Goal: Information Seeking & Learning: Check status

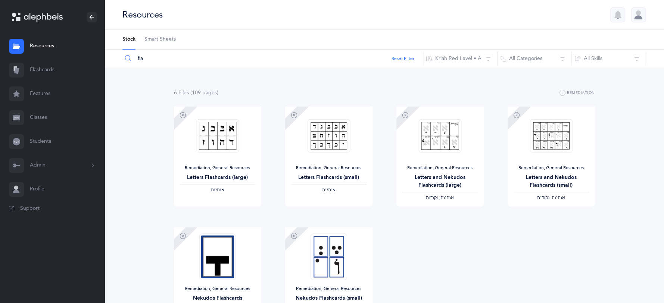
click at [38, 47] on link "Resources" at bounding box center [52, 46] width 104 height 24
click at [155, 59] on input "fla" at bounding box center [272, 59] width 301 height 18
click at [164, 62] on input "fla" at bounding box center [272, 59] width 301 height 18
click at [455, 65] on button "Kriah Red Level • A" at bounding box center [460, 59] width 75 height 18
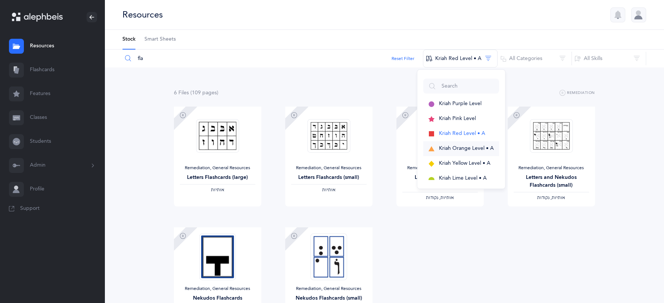
click at [458, 146] on span "Kriah Orange Level • A" at bounding box center [466, 149] width 55 height 6
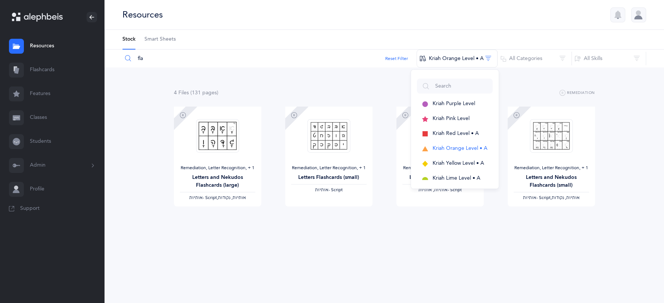
click at [196, 63] on input "fla" at bounding box center [269, 59] width 295 height 18
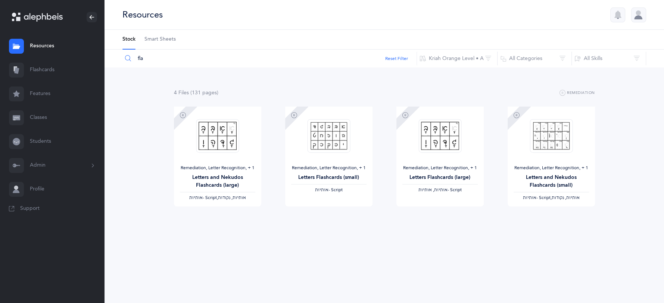
click at [191, 62] on input "fla" at bounding box center [269, 59] width 295 height 18
type input "f"
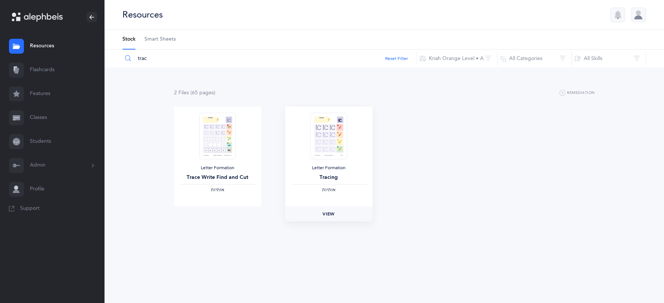
type input "trac"
click at [340, 214] on link "View" at bounding box center [328, 214] width 87 height 15
click at [449, 57] on button "Kriah Orange Level • A" at bounding box center [456, 59] width 81 height 18
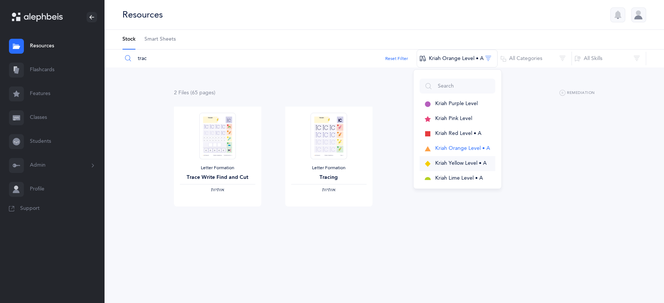
click at [443, 166] on button "Kriah Yellow Level • A" at bounding box center [457, 163] width 76 height 15
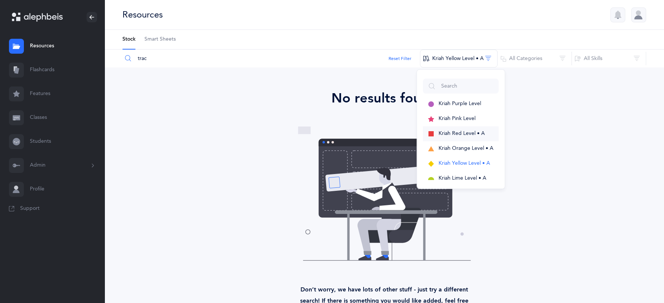
click at [465, 135] on span "Kriah Red Level • A" at bounding box center [462, 134] width 46 height 6
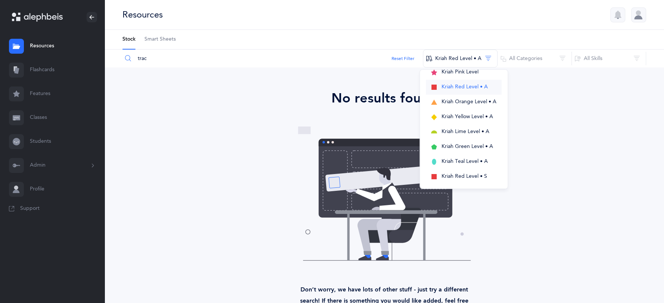
scroll to position [52, 0]
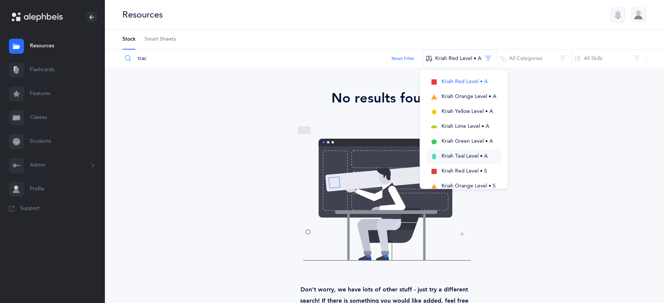
click at [472, 157] on span "Kriah Teal Level • A" at bounding box center [465, 156] width 46 height 6
click at [577, 145] on div "No results found Don’t worry, we have lots of other stuff - just try a differen…" at bounding box center [384, 203] width 518 height 230
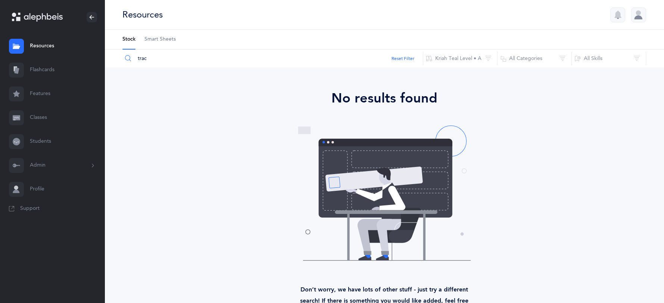
click at [43, 148] on link "Students" at bounding box center [52, 142] width 104 height 24
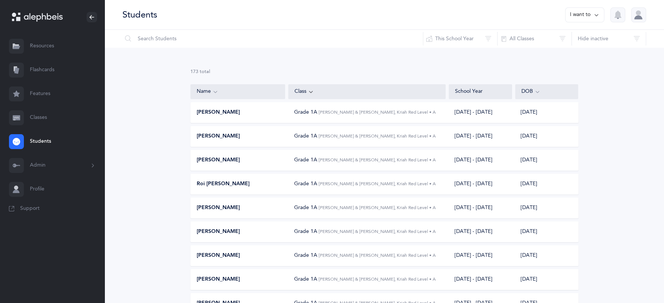
click at [46, 115] on link "Classes" at bounding box center [52, 118] width 104 height 24
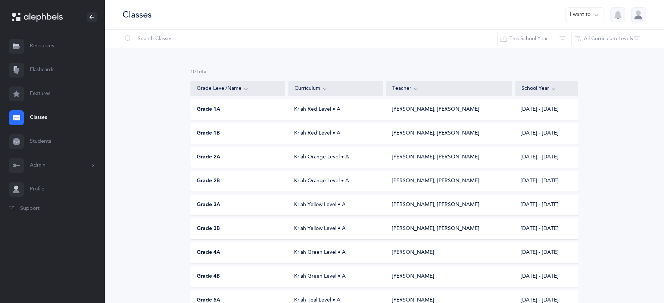
click at [266, 156] on div "Grade 2A" at bounding box center [238, 157] width 95 height 7
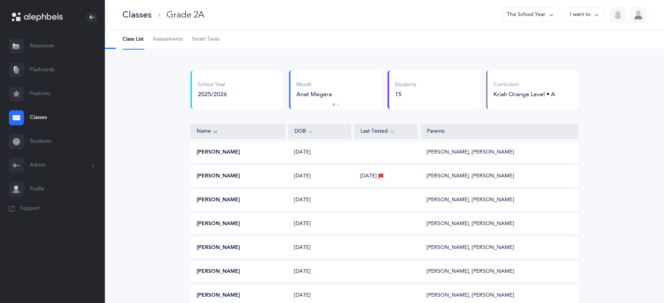
select select "2"
click at [160, 42] on span "Assessments" at bounding box center [168, 39] width 30 height 7
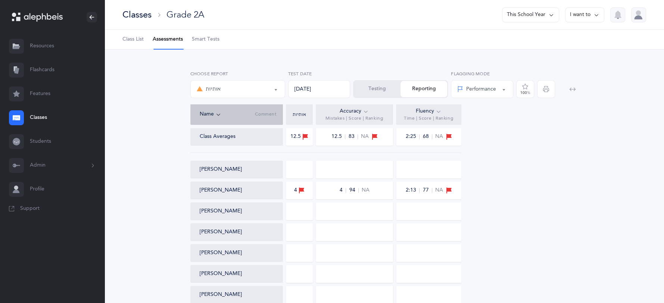
click at [557, 16] on button "This School Year" at bounding box center [530, 14] width 57 height 15
click at [538, 46] on button "[DATE] - [DATE]" at bounding box center [527, 51] width 50 height 13
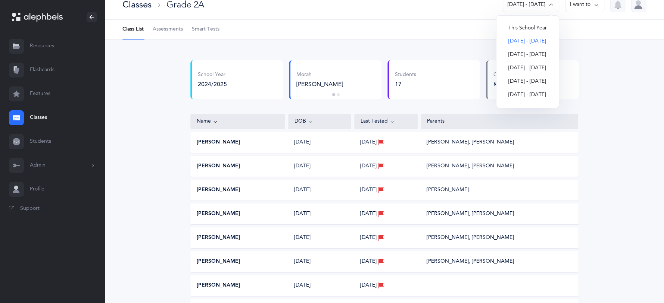
scroll to position [13, 0]
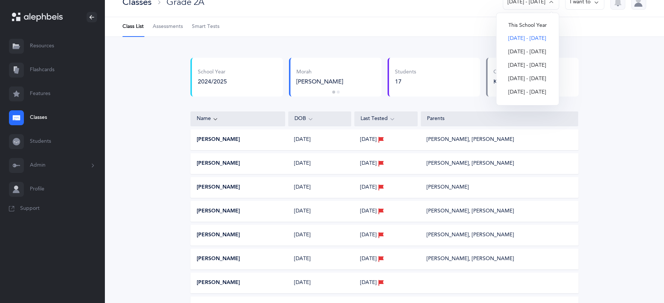
click at [160, 27] on span "Assessments" at bounding box center [168, 26] width 30 height 7
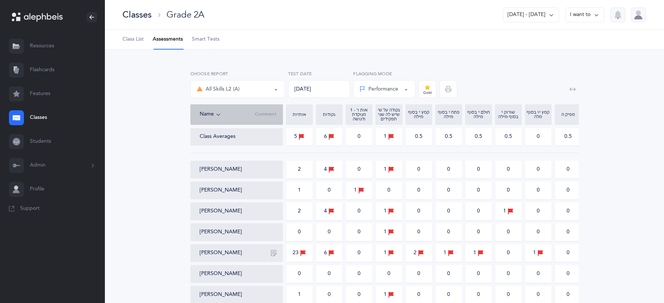
click at [135, 16] on div "Classes" at bounding box center [136, 15] width 29 height 12
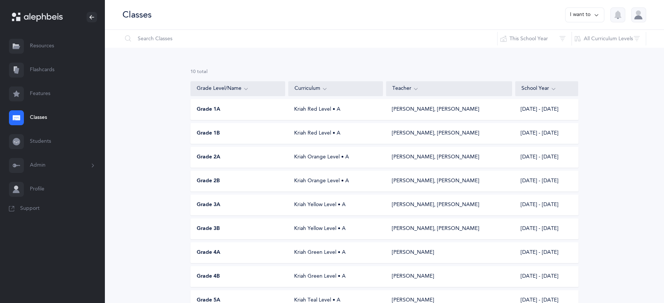
click at [231, 177] on div "Grade 2B Kriah Orange Level • A Anat Megera, [PERSON_NAME] [DATE] - [DATE]" at bounding box center [384, 181] width 388 height 21
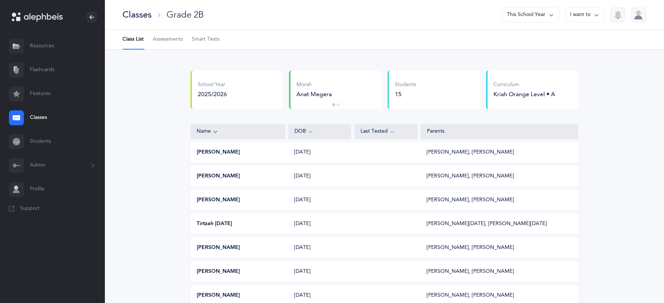
click at [170, 41] on span "Assessments" at bounding box center [168, 39] width 30 height 7
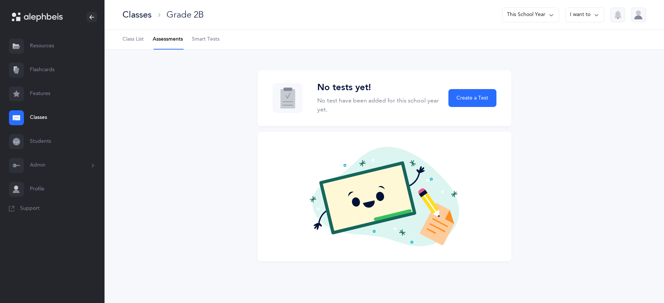
click at [536, 17] on button "This School Year" at bounding box center [530, 14] width 57 height 15
click at [522, 50] on button "[DATE] - [DATE]" at bounding box center [527, 51] width 50 height 13
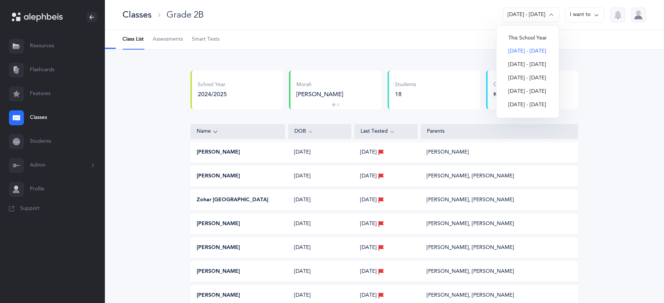
select select "13"
click at [165, 37] on span "Assessments" at bounding box center [168, 39] width 30 height 7
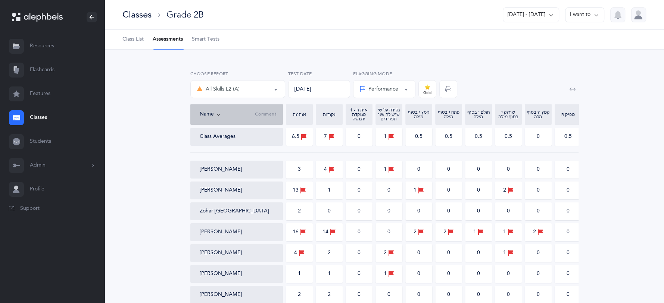
click at [127, 17] on div "Classes" at bounding box center [136, 15] width 29 height 12
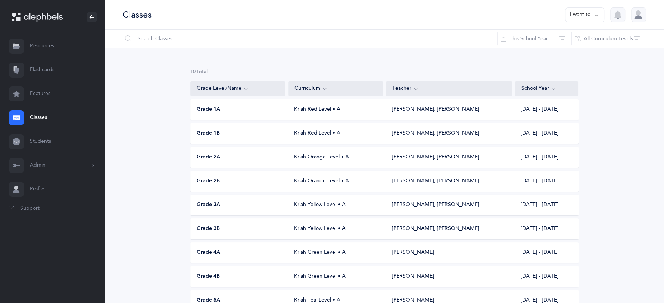
click at [285, 165] on div "Grade 2A Kriah Orange Level • A Anat Megera, [PERSON_NAME] [DATE] - [DATE]" at bounding box center [384, 157] width 388 height 21
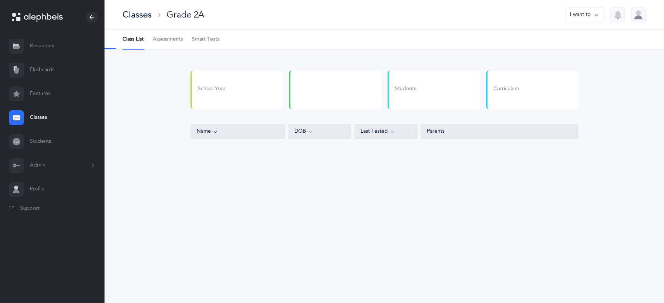
click at [597, 12] on icon at bounding box center [596, 15] width 6 height 8
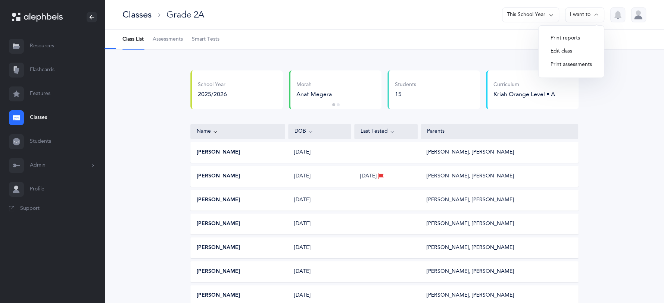
click at [536, 18] on button "This School Year" at bounding box center [530, 14] width 57 height 15
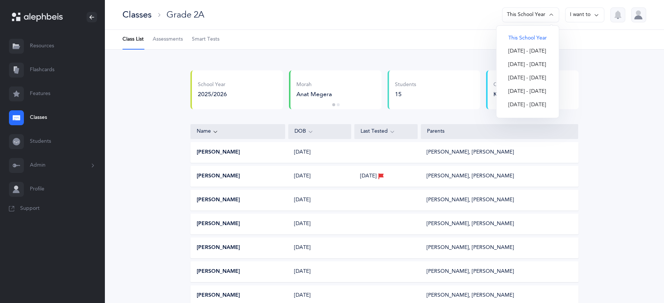
click at [516, 51] on button "[DATE] - [DATE]" at bounding box center [527, 51] width 50 height 13
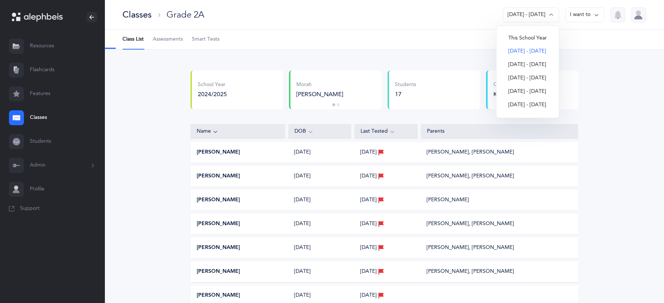
click at [157, 42] on span "Assessments" at bounding box center [168, 39] width 30 height 7
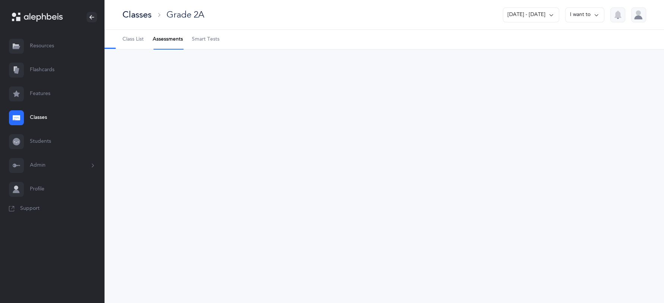
select select "13"
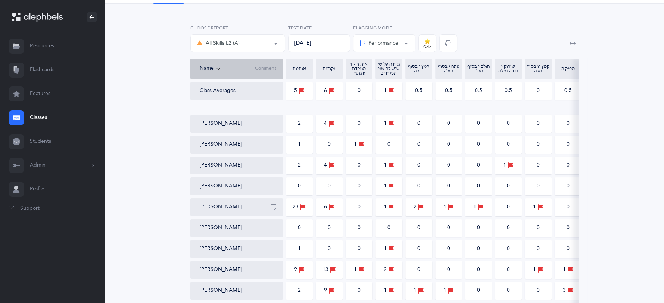
scroll to position [49, 0]
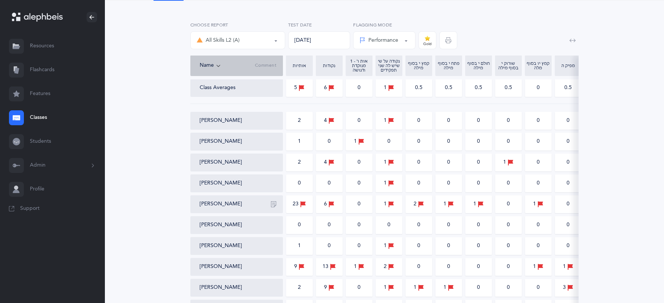
click at [272, 204] on icon "button" at bounding box center [274, 205] width 6 height 6
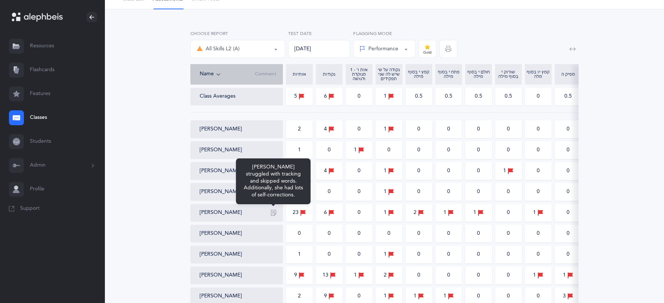
scroll to position [37, 0]
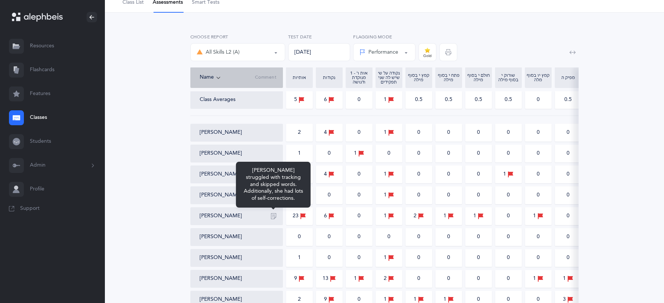
click at [278, 215] on button "button" at bounding box center [274, 216] width 12 height 12
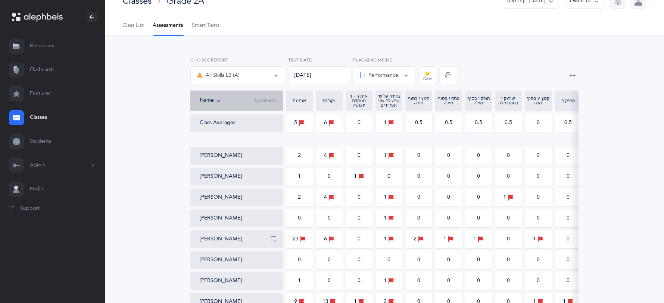
scroll to position [6, 0]
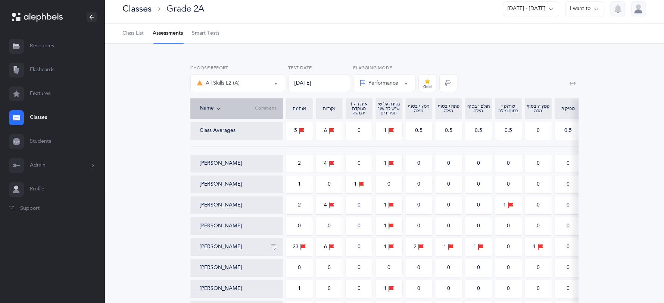
click at [131, 7] on div "Classes" at bounding box center [136, 9] width 29 height 12
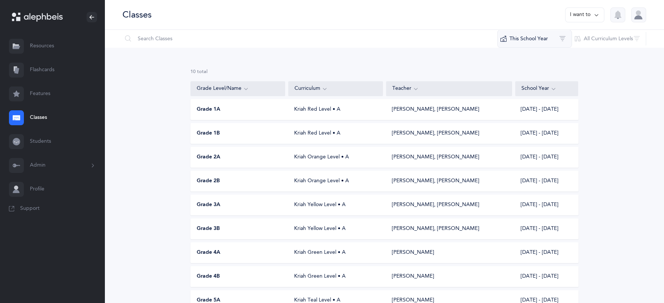
click at [530, 38] on button "This School Year" at bounding box center [534, 39] width 75 height 18
click at [527, 90] on span "[DATE] - [DATE]" at bounding box center [541, 93] width 38 height 6
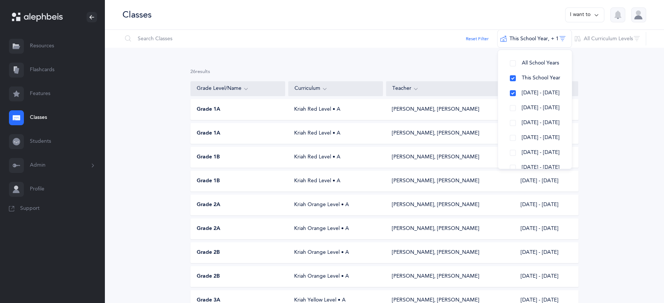
click at [249, 108] on div "Grade 1A" at bounding box center [238, 109] width 95 height 7
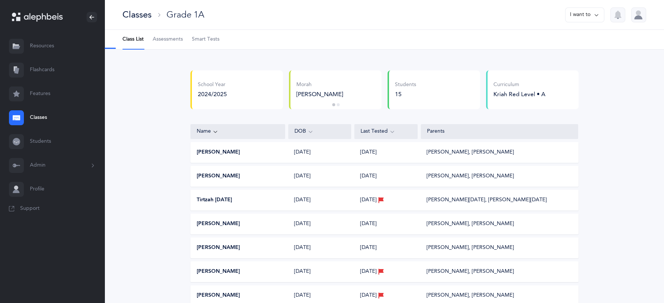
select select "5"
click at [172, 41] on span "Assessments" at bounding box center [168, 39] width 30 height 7
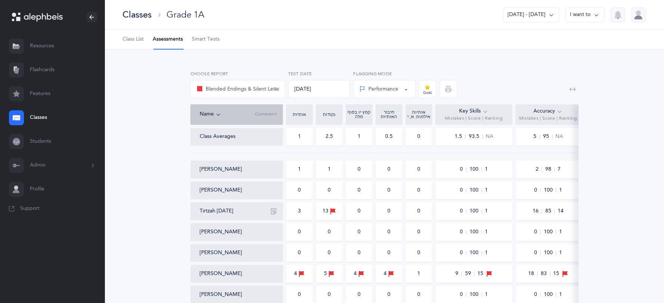
click at [144, 11] on div "Classes" at bounding box center [136, 15] width 29 height 12
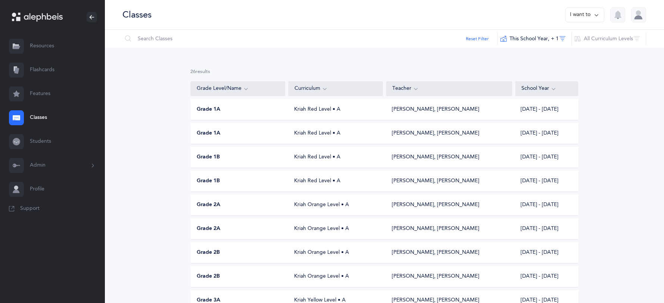
click at [239, 115] on div "Grade 1A Kriah Red Level • A [PERSON_NAME], [PERSON_NAME] [DATE] - [DATE]" at bounding box center [384, 109] width 388 height 21
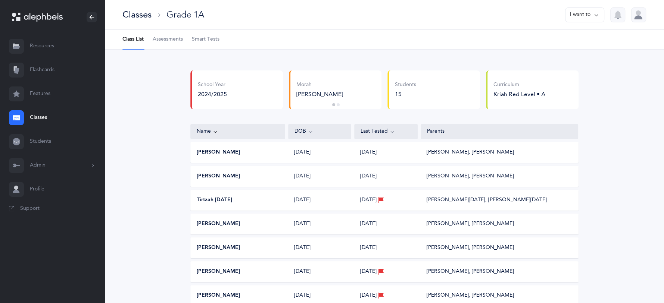
click at [147, 12] on div "Classes" at bounding box center [136, 15] width 29 height 12
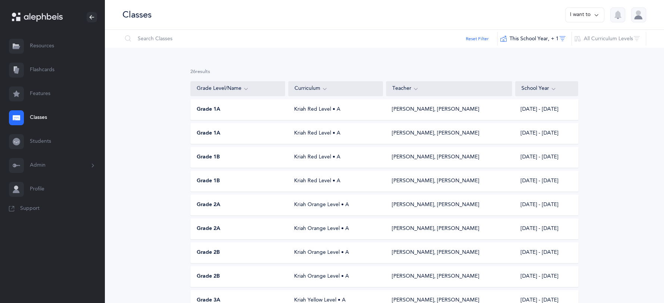
click at [307, 160] on div "Kriah Red Level • A" at bounding box center [335, 157] width 95 height 7
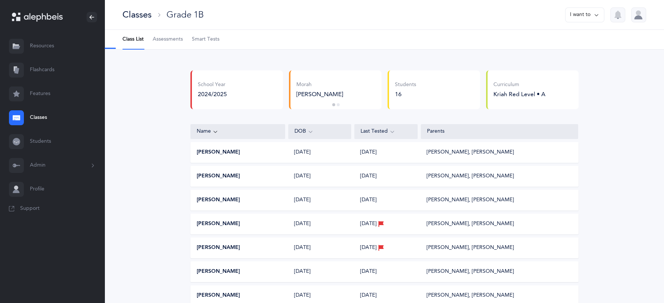
select select "5"
click at [160, 40] on span "Assessments" at bounding box center [168, 39] width 30 height 7
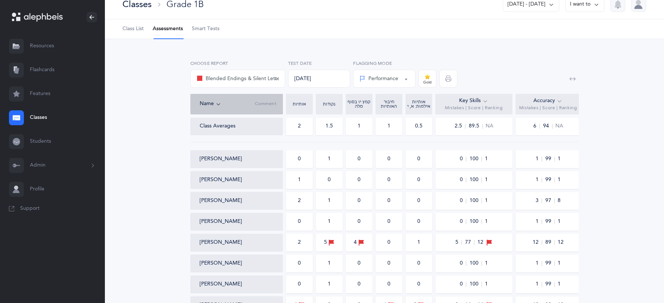
scroll to position [10, 0]
click at [137, 2] on div "Classes Grade 1B [DATE] - [DATE] I want to Class List Assessments Smart Tests S…" at bounding box center [383, 254] width 559 height 528
click at [137, 2] on div "Classes" at bounding box center [136, 5] width 29 height 12
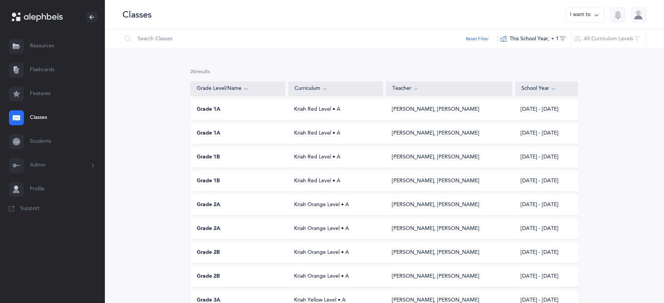
click at [331, 203] on div "Kriah Orange Level • A" at bounding box center [335, 205] width 95 height 7
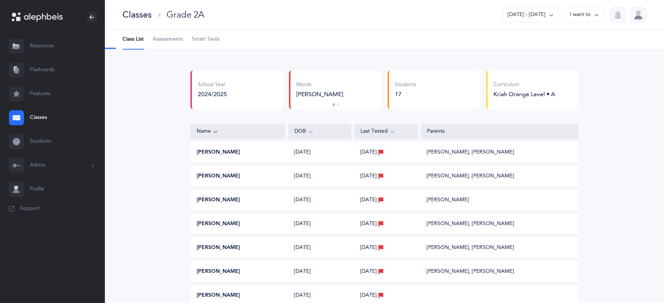
select select "13"
click at [173, 41] on span "Assessments" at bounding box center [168, 39] width 30 height 7
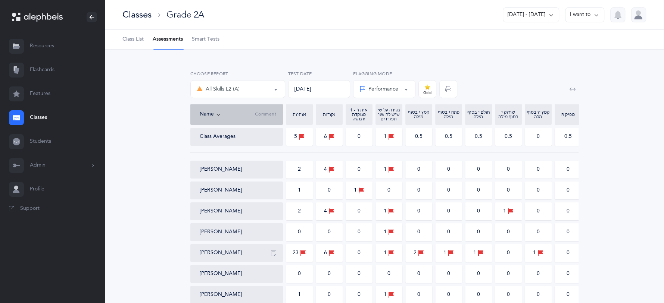
click at [138, 18] on div "Classes" at bounding box center [136, 15] width 29 height 12
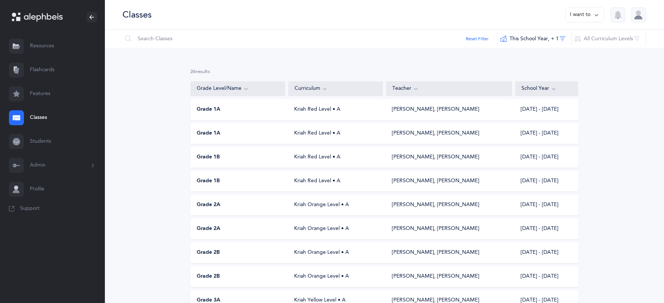
click at [235, 256] on div "Grade 2B" at bounding box center [238, 252] width 95 height 7
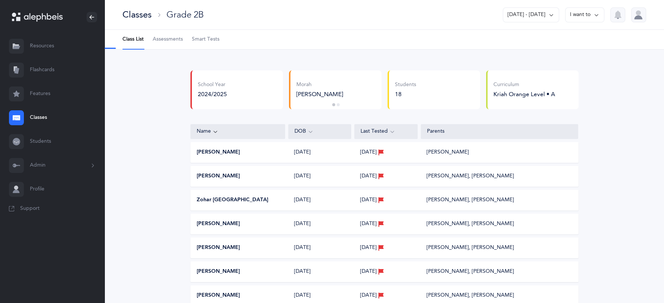
select select "13"
click at [165, 38] on span "Assessments" at bounding box center [168, 39] width 30 height 7
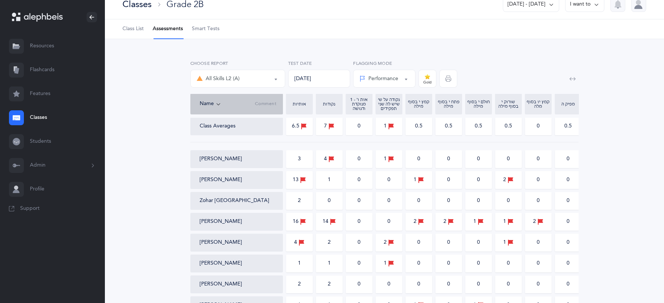
scroll to position [8, 0]
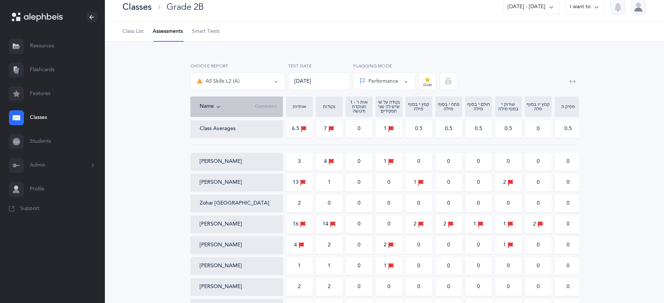
click at [140, 9] on div "Classes" at bounding box center [136, 7] width 29 height 12
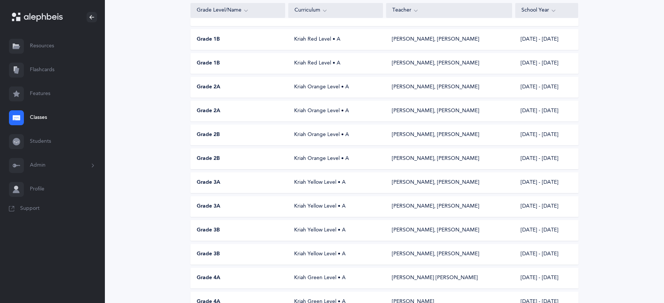
scroll to position [155, 0]
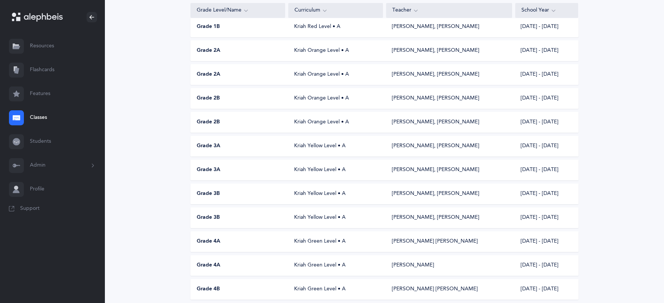
click at [426, 240] on div "[PERSON_NAME] [PERSON_NAME]" at bounding box center [435, 241] width 86 height 7
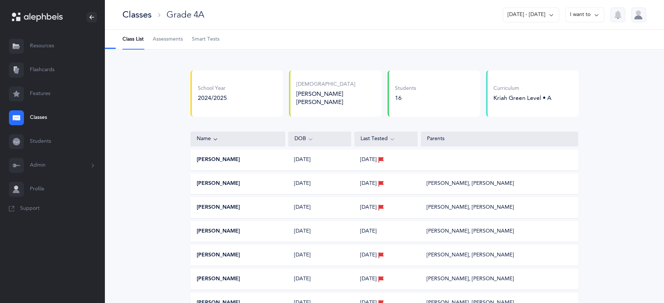
select select "13"
click at [173, 38] on span "Assessments" at bounding box center [168, 39] width 30 height 7
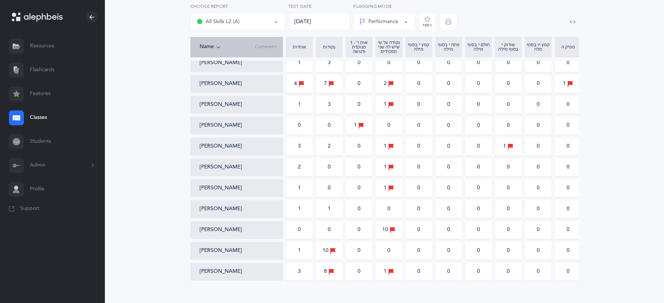
scroll to position [213, 0]
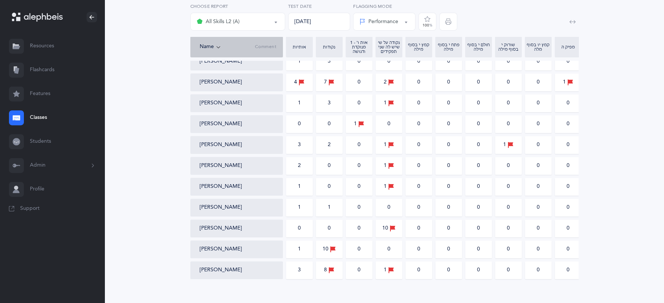
click at [594, 285] on div "אותיות אותיות ונקודות L2 All Skills L2 (A) Rashi: אותיות All Skills L2 (A) Choo…" at bounding box center [384, 70] width 518 height 431
drag, startPoint x: 449, startPoint y: 227, endPoint x: 454, endPoint y: 132, distance: 94.5
click at [454, 132] on div "Class Averages 1.5 3 0 1.5 0 0 0 0 0 0 0 0.5 0 0.5 0 0.5 0.5 1 0.5 0 4 91 NA 9 …" at bounding box center [639, 97] width 898 height 364
click at [641, 197] on div "אותיות אותיות ונקודות L2 All Skills L2 (A) Rashi: אותיות All Skills L2 (A) Choo…" at bounding box center [384, 70] width 518 height 431
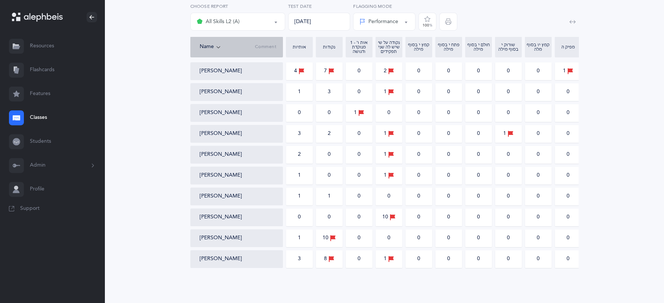
scroll to position [224, 0]
click at [355, 270] on div "Class Averages 1.5 3 0 1.5 0 0 0 0 0 0 0 0.5 0 0.5 0 0.5 0.5 1 0.5 0 4 91 NA 9 …" at bounding box center [384, 89] width 388 height 370
drag, startPoint x: 355, startPoint y: 270, endPoint x: 401, endPoint y: 290, distance: 50.0
click at [401, 290] on div "אותיות אותיות ונקודות L2 All Skills L2 (A) Rashi: אותיות All Skills L2 (A) Choo…" at bounding box center [383, 64] width 559 height 478
click at [337, 271] on div "Class Averages 1.5 3 0 1.5 0 0 0 0 0 0 0 0.5 0 0.5 0 0.5 0.5 1 0.5 0 4 91 NA 9 …" at bounding box center [384, 89] width 388 height 370
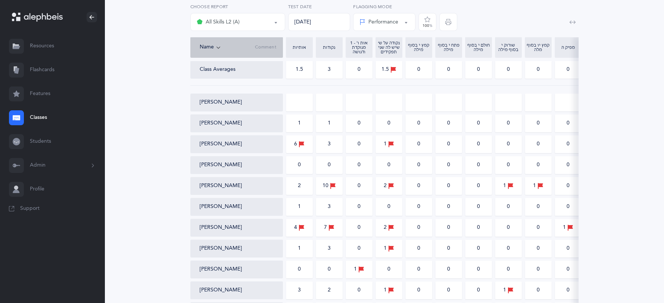
scroll to position [6, 0]
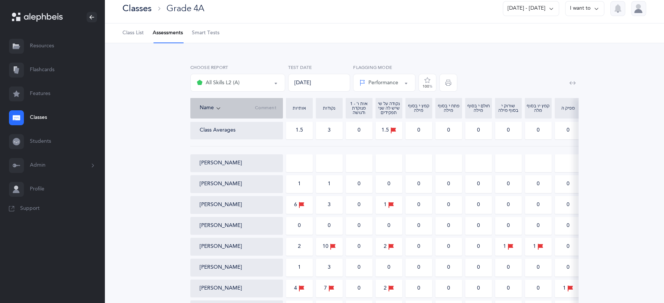
click at [138, 11] on div "Classes" at bounding box center [136, 8] width 29 height 12
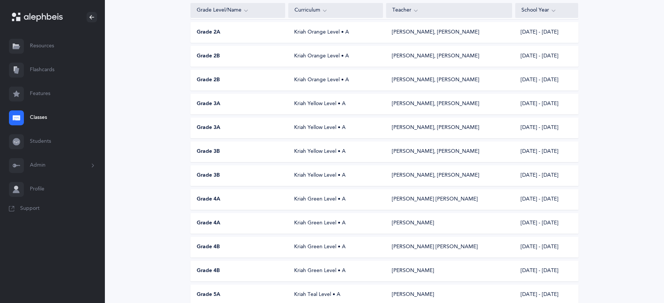
scroll to position [209, 0]
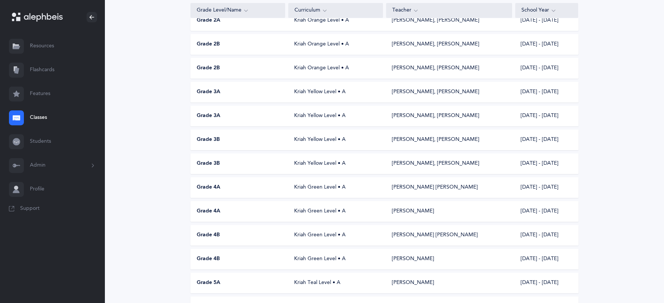
click at [307, 242] on div "Grade 4B Kriah Green Level • A [PERSON_NAME] [PERSON_NAME] [DATE] - [DATE]" at bounding box center [384, 235] width 388 height 21
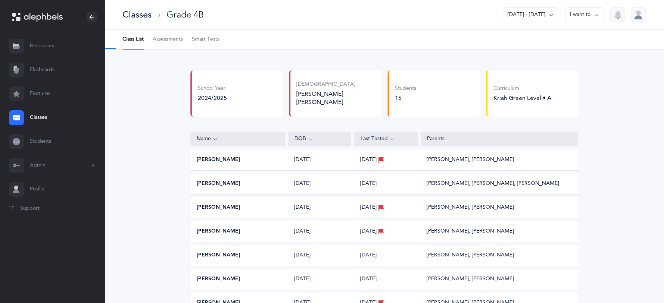
select select "9"
click at [159, 42] on span "Assessments" at bounding box center [168, 39] width 30 height 7
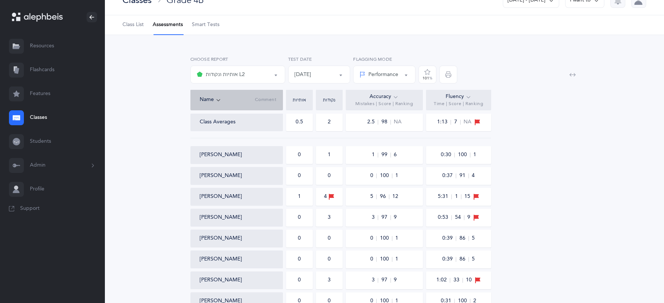
scroll to position [18, 0]
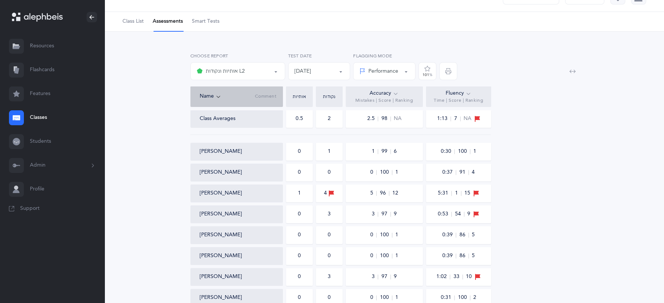
click at [275, 72] on button "אותיות ונקודות L2" at bounding box center [237, 71] width 95 height 18
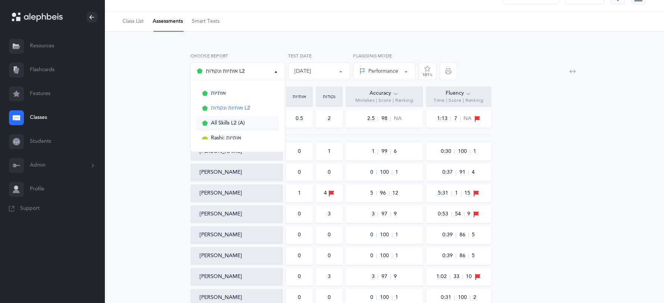
click at [255, 120] on link "All Skills L2 (A)" at bounding box center [238, 123] width 82 height 15
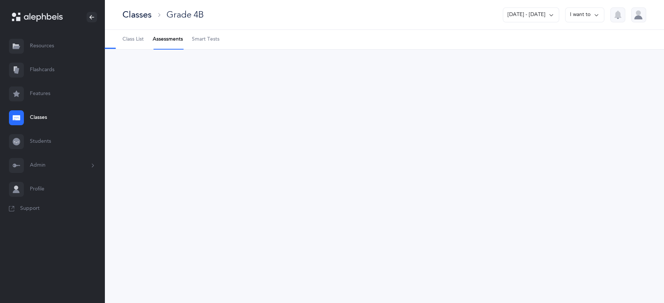
scroll to position [0, 0]
select select "13"
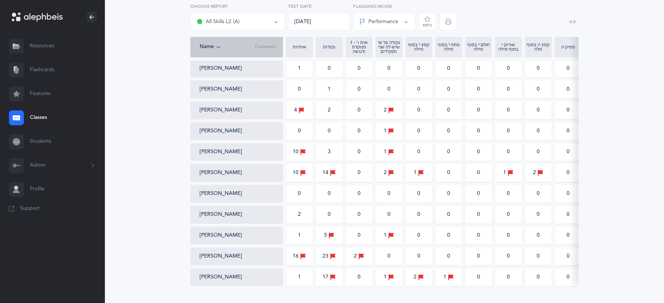
scroll to position [203, 0]
